Goal: Check status: Check status

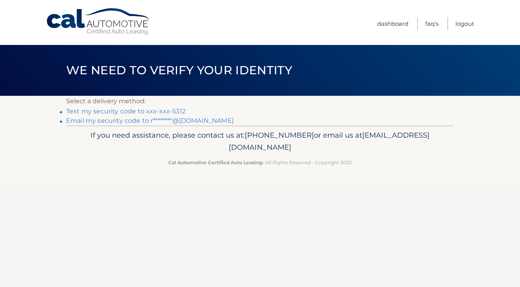
click at [165, 111] on link "Text my security code to xxx-xxx-5312" at bounding box center [125, 111] width 119 height 7
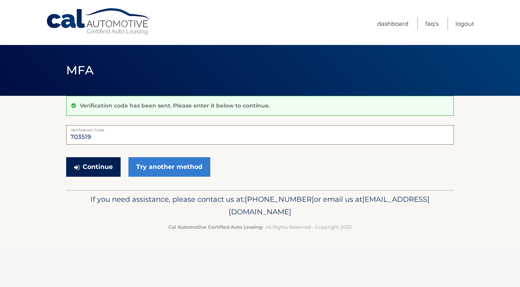
type input "703519"
click at [105, 168] on button "Continue" at bounding box center [93, 167] width 54 height 20
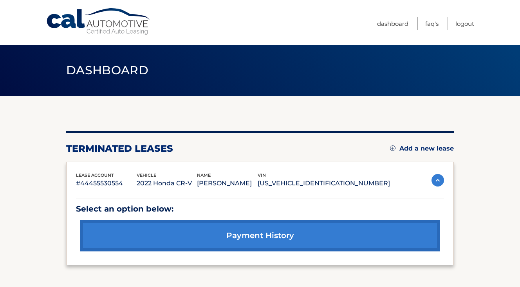
click at [249, 184] on p "[PERSON_NAME]" at bounding box center [227, 183] width 61 height 11
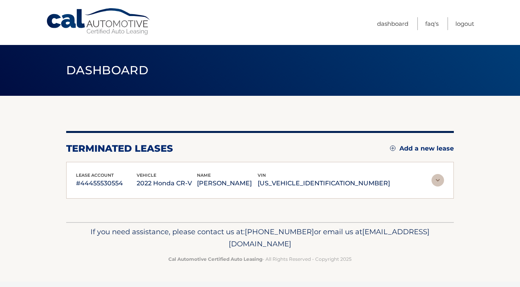
click at [258, 179] on p "[PERSON_NAME]" at bounding box center [227, 183] width 61 height 11
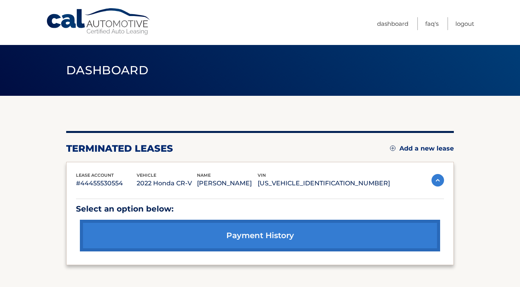
click at [225, 235] on link "payment history" at bounding box center [260, 236] width 360 height 32
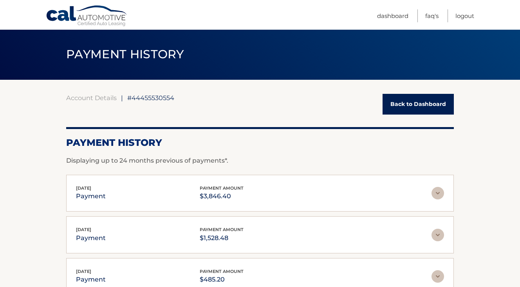
scroll to position [48, 0]
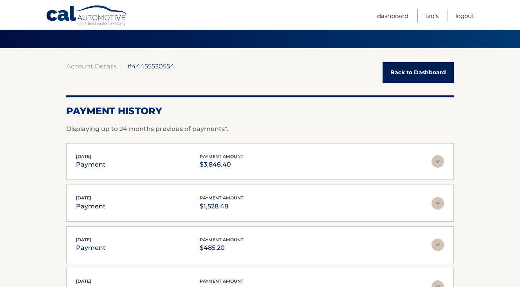
click at [439, 165] on img at bounding box center [438, 161] width 13 height 13
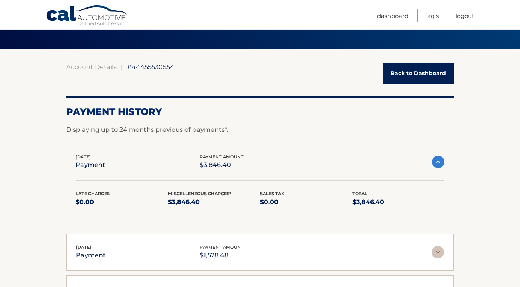
scroll to position [47, 0]
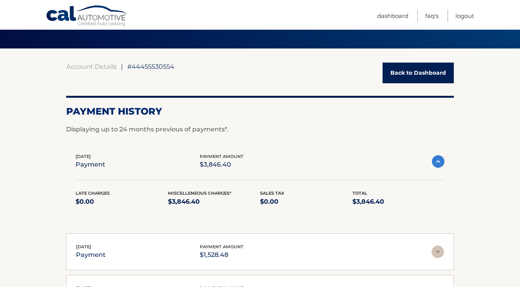
click at [159, 211] on div "Late Charges $0.00 Miscelleneous Charges* $3,846.40 Sales Tax $0.00 Total $3,84…" at bounding box center [260, 203] width 369 height 27
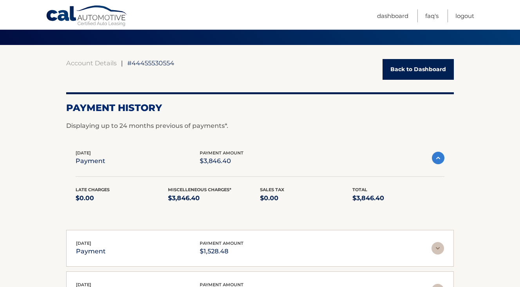
scroll to position [51, 0]
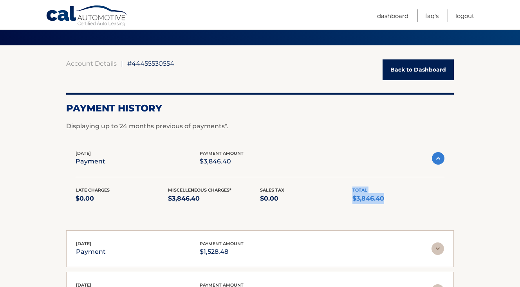
drag, startPoint x: 352, startPoint y: 198, endPoint x: 386, endPoint y: 199, distance: 34.1
click at [386, 199] on p "$3,846.40" at bounding box center [398, 198] width 92 height 11
drag, startPoint x: 385, startPoint y: 199, endPoint x: 354, endPoint y: 199, distance: 31.3
click at [353, 199] on p "$3,846.40" at bounding box center [398, 198] width 92 height 11
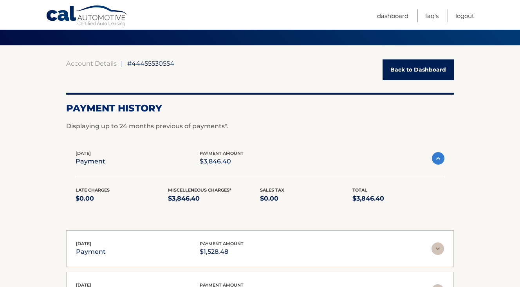
click at [305, 166] on div "Apr 04, 2025 payment payment amount $3,846.40" at bounding box center [254, 159] width 356 height 18
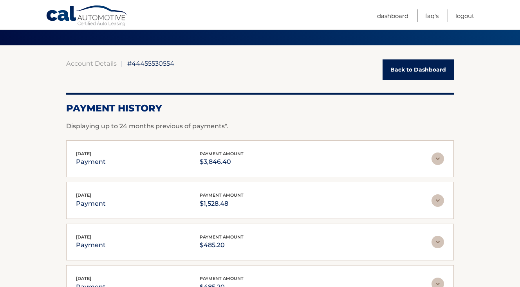
click at [432, 163] on img at bounding box center [438, 159] width 13 height 13
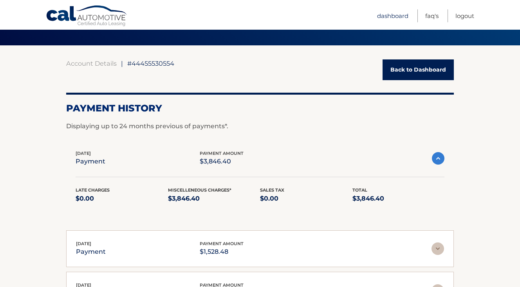
click at [396, 19] on link "Dashboard" at bounding box center [392, 15] width 31 height 13
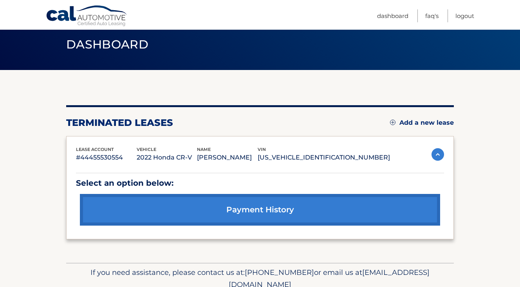
scroll to position [61, 0]
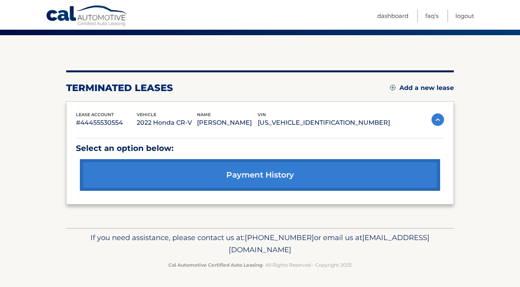
click at [278, 177] on link "payment history" at bounding box center [260, 175] width 360 height 32
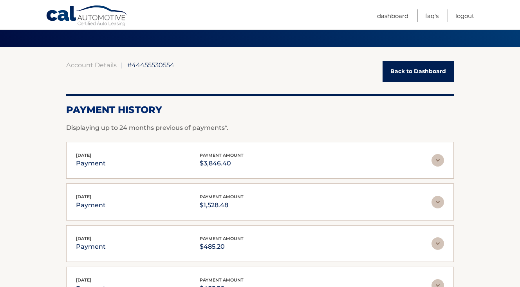
scroll to position [49, 0]
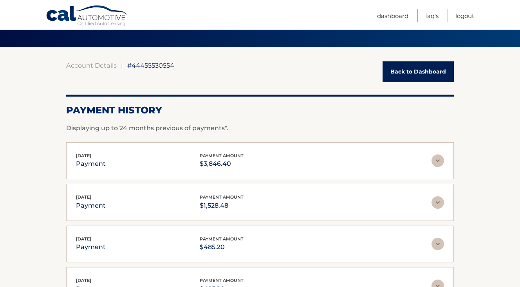
click at [436, 160] on img at bounding box center [438, 161] width 13 height 13
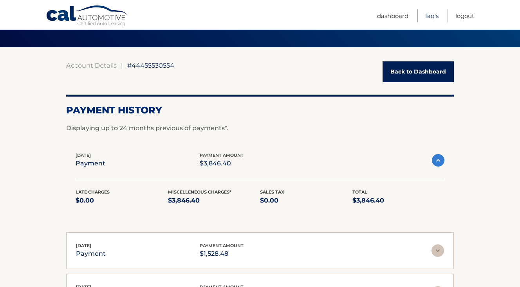
click at [431, 11] on link "FAQ's" at bounding box center [431, 15] width 13 height 13
